Goal: Information Seeking & Learning: Understand process/instructions

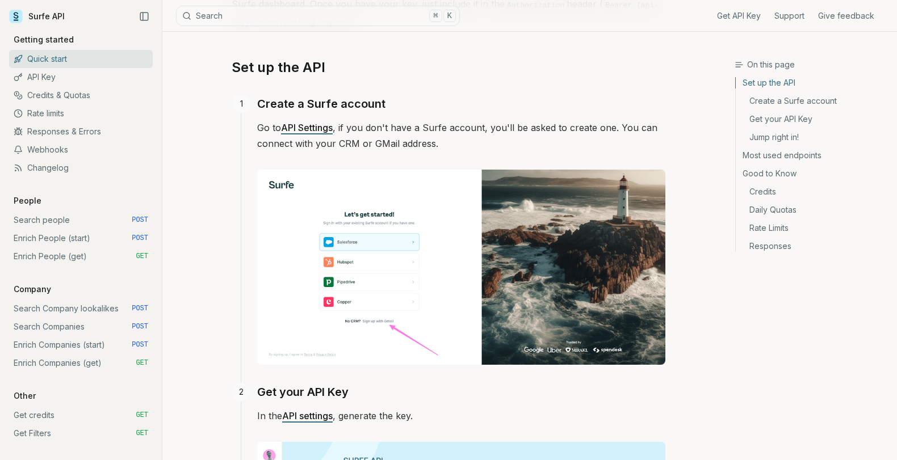
scroll to position [182, 0]
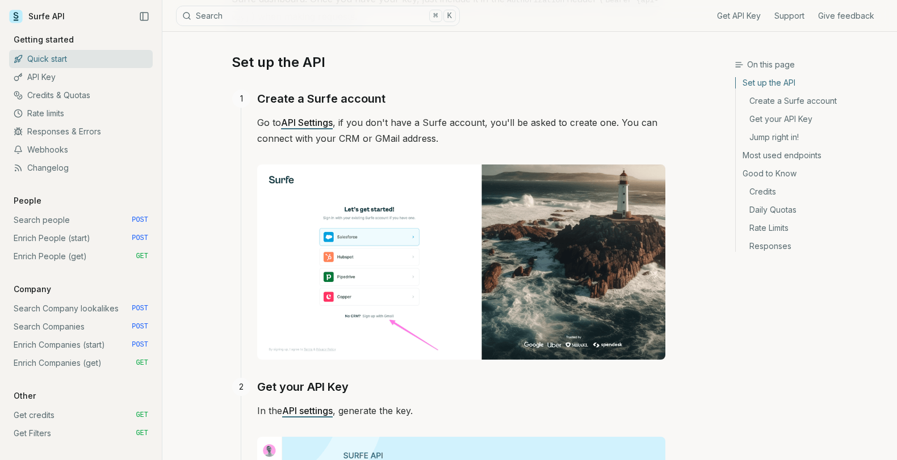
click at [73, 256] on link "Enrich People (get) GET" at bounding box center [81, 256] width 144 height 18
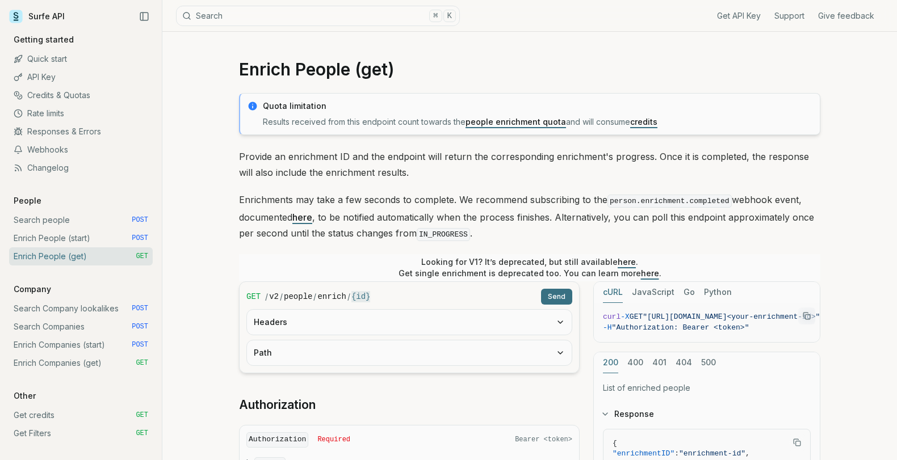
click at [94, 307] on link "Search Company lookalikes POST" at bounding box center [81, 309] width 144 height 18
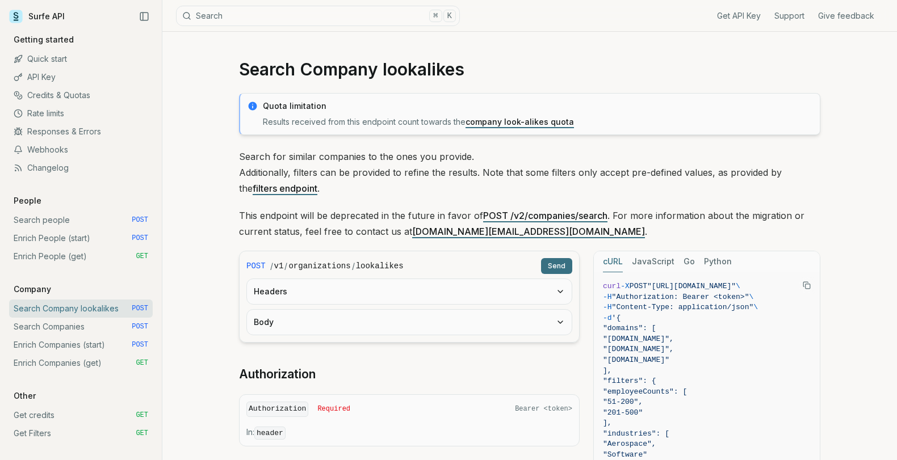
click at [67, 19] on div "Surfe API" at bounding box center [81, 16] width 144 height 17
click at [52, 16] on link "Surfe API" at bounding box center [37, 16] width 56 height 17
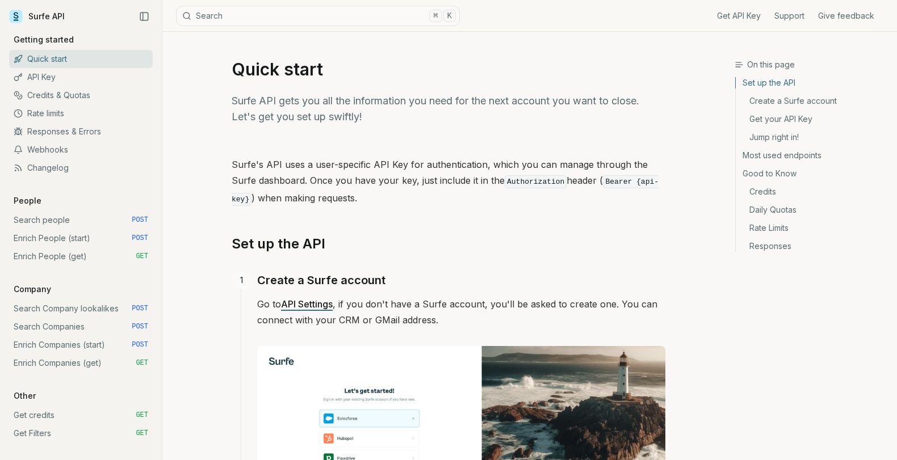
click at [23, 16] on link "Surfe API" at bounding box center [37, 16] width 56 height 17
click at [145, 11] on icon "Collapse Sidebar" at bounding box center [144, 16] width 10 height 10
